Goal: Information Seeking & Learning: Learn about a topic

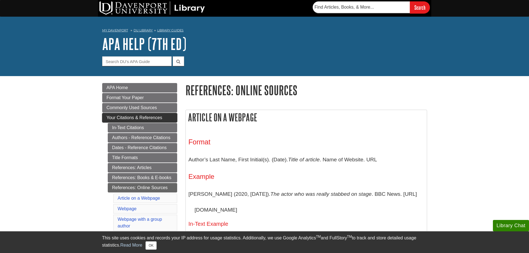
click at [124, 115] on span "Your Citations & References" at bounding box center [135, 117] width 56 height 5
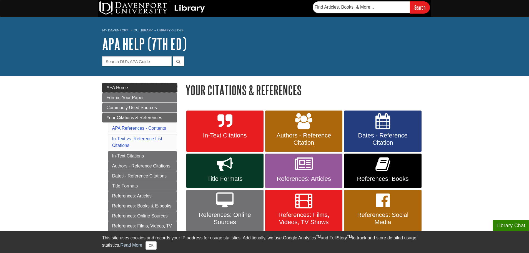
click at [131, 90] on link "APA Home" at bounding box center [139, 87] width 75 height 9
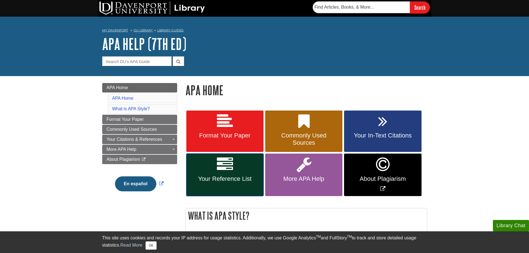
click at [237, 165] on link "Your Reference List" at bounding box center [224, 175] width 77 height 43
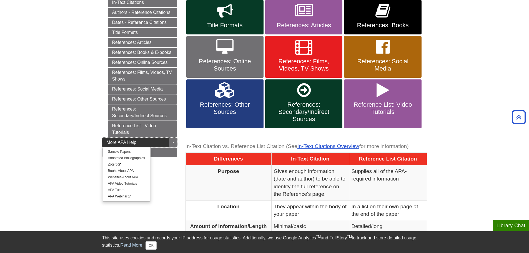
scroll to position [185, 0]
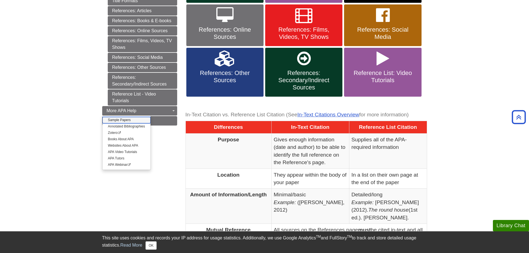
click at [114, 118] on link "Sample Papers" at bounding box center [127, 120] width 48 height 6
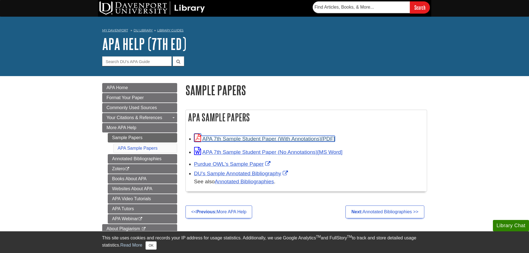
click at [265, 140] on link "APA 7th Sample Student Paper (With Annotations)" at bounding box center [264, 139] width 141 height 6
